Goal: Check status

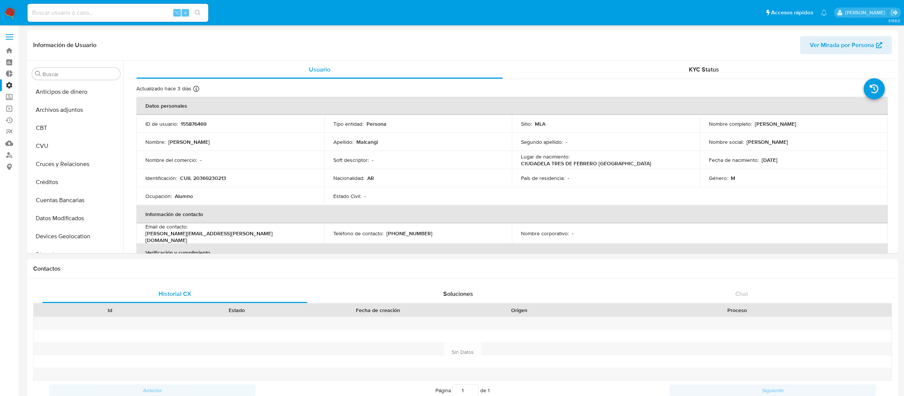
select select "10"
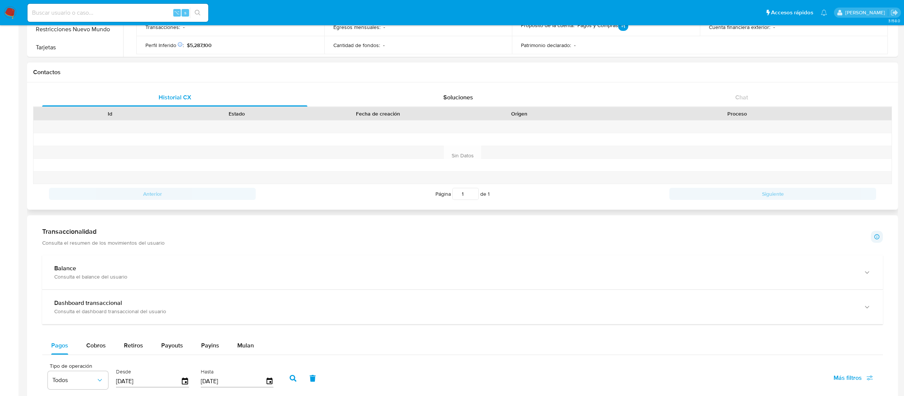
scroll to position [196, 0]
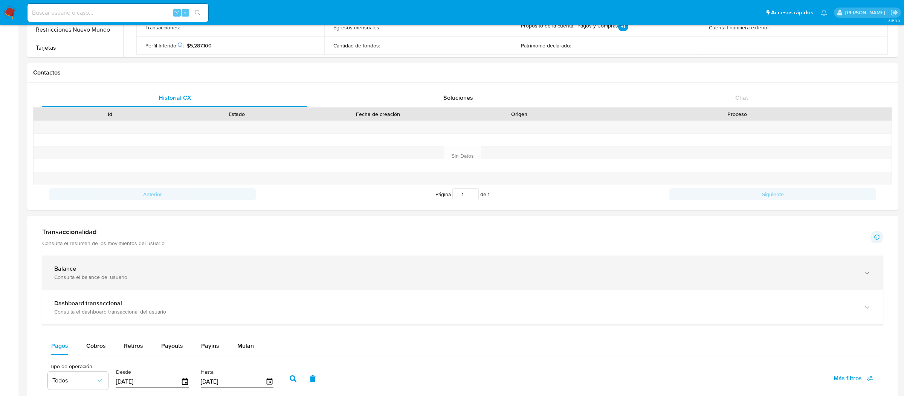
click at [547, 282] on div "Balance Consulta el balance del usuario" at bounding box center [462, 273] width 841 height 34
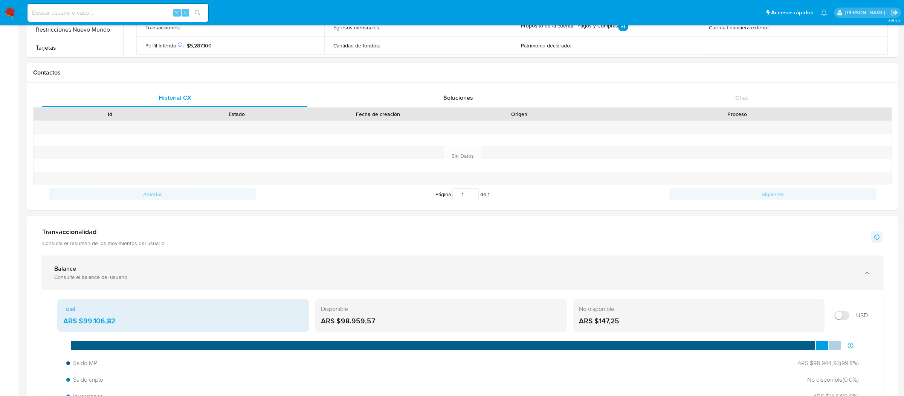
click at [547, 269] on div "Balance" at bounding box center [455, 269] width 802 height 8
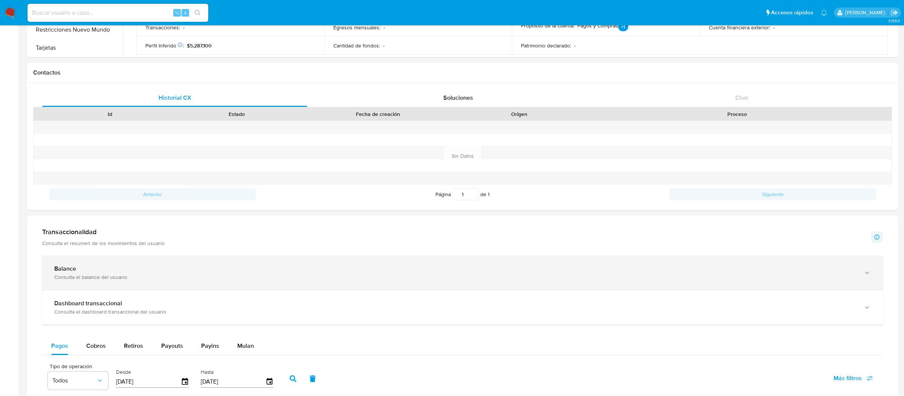
click at [547, 287] on div "Balance Consulta el balance del usuario" at bounding box center [462, 273] width 841 height 34
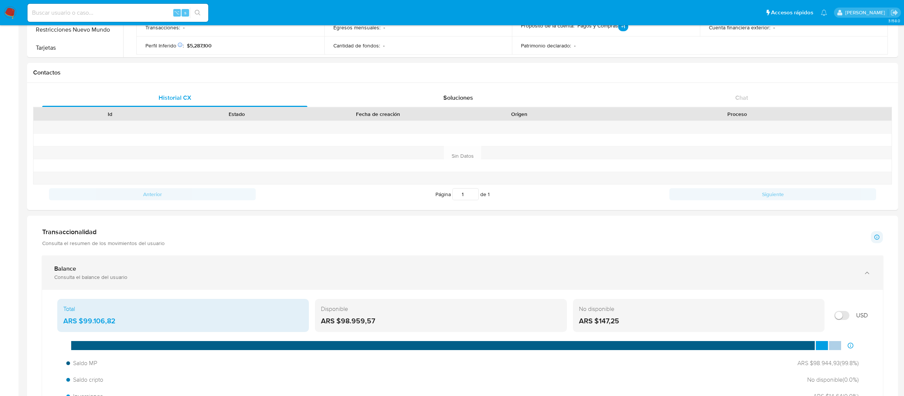
click at [547, 274] on div "Balance Consulta el balance del usuario" at bounding box center [455, 272] width 802 height 15
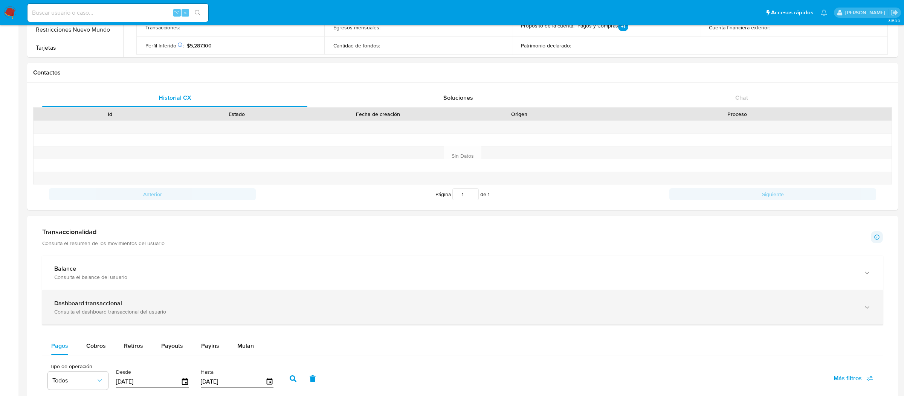
click at [547, 297] on div "Dashboard transaccional Consulta el dashboard transaccional del usuario" at bounding box center [462, 307] width 841 height 34
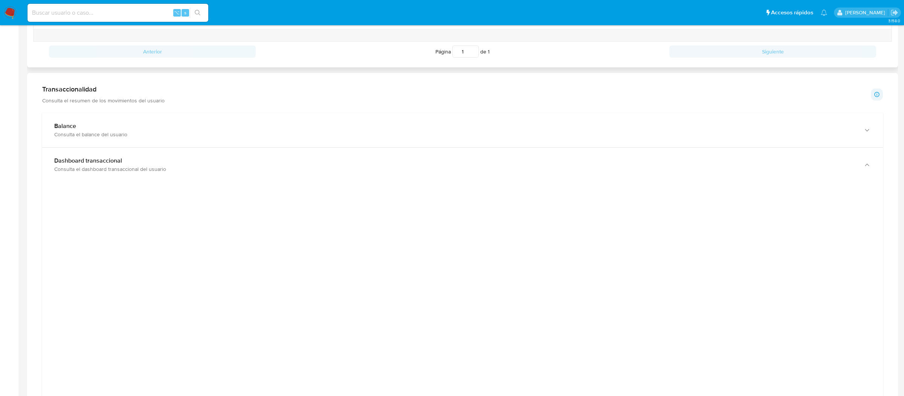
scroll to position [322, 0]
